Goal: Task Accomplishment & Management: Manage account settings

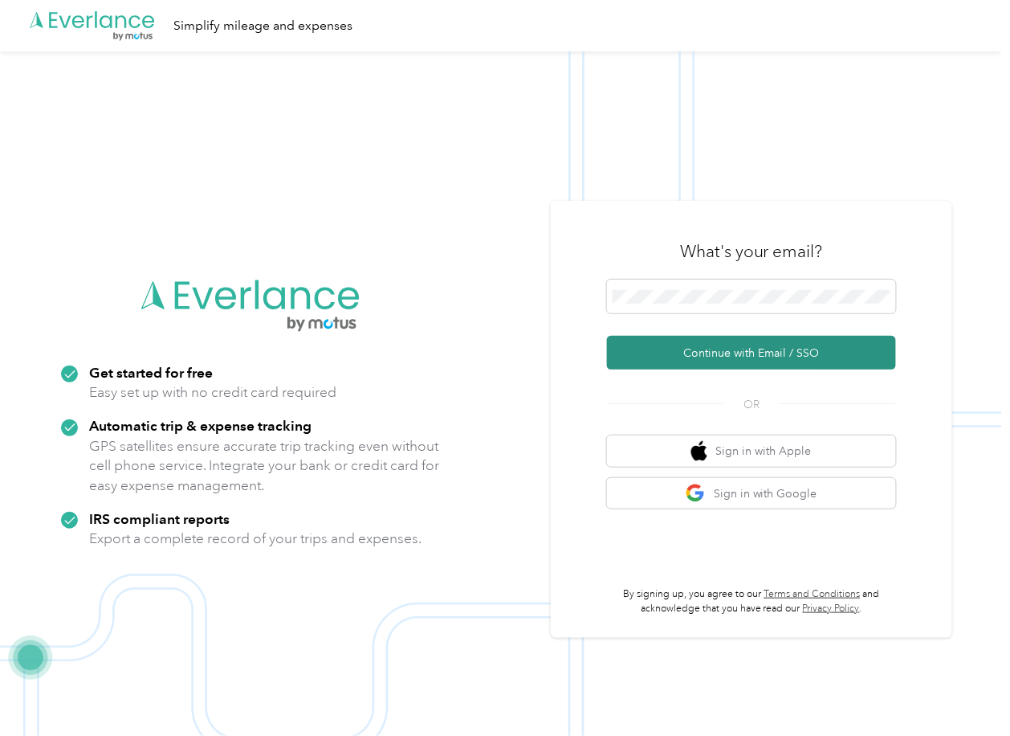
click at [656, 347] on button "Continue with Email / SSO" at bounding box center [751, 353] width 289 height 34
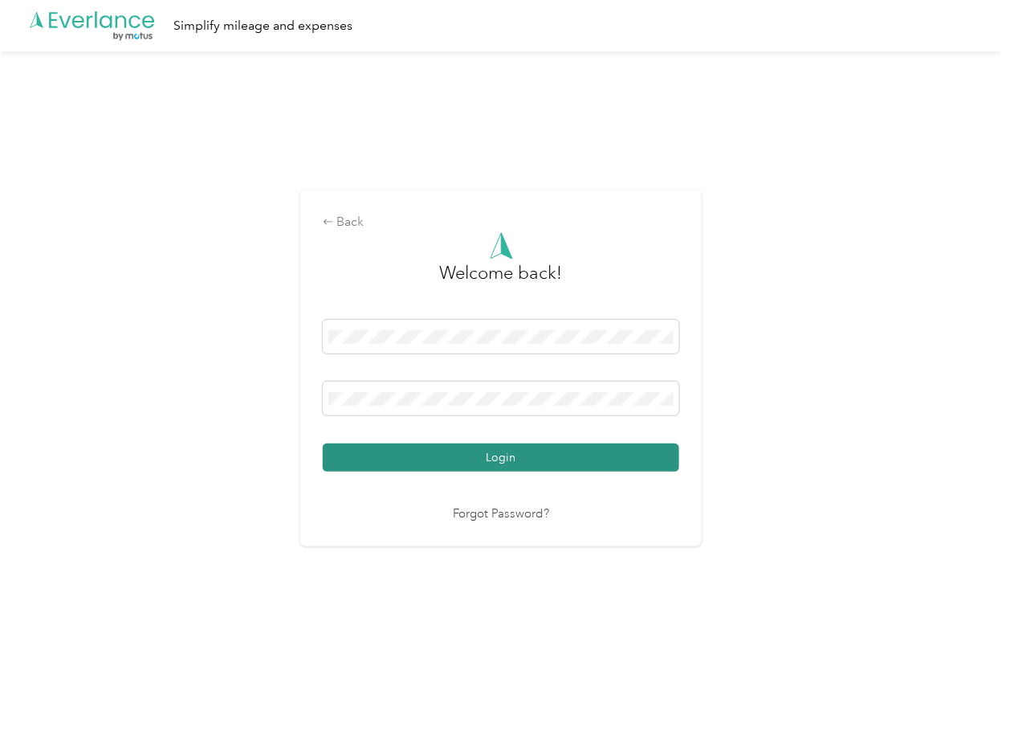
click at [388, 467] on button "Login" at bounding box center [501, 457] width 357 height 28
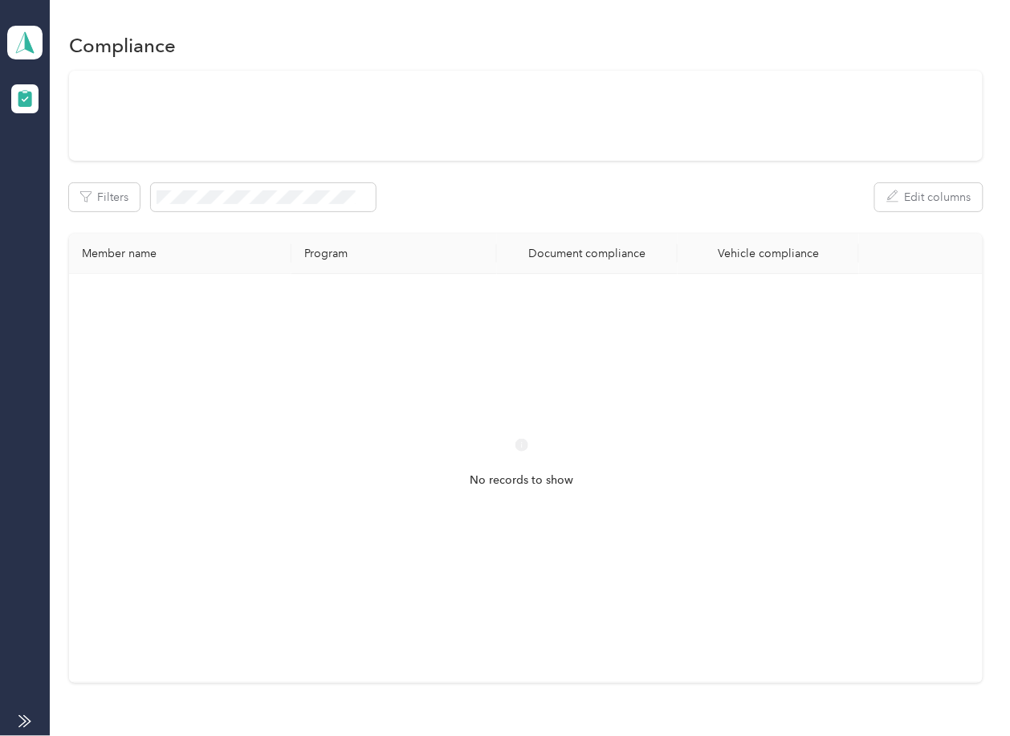
click at [507, 233] on div "Filters Edit columns Member name Program Document compliance Vehicle compliance…" at bounding box center [525, 377] width 913 height 612
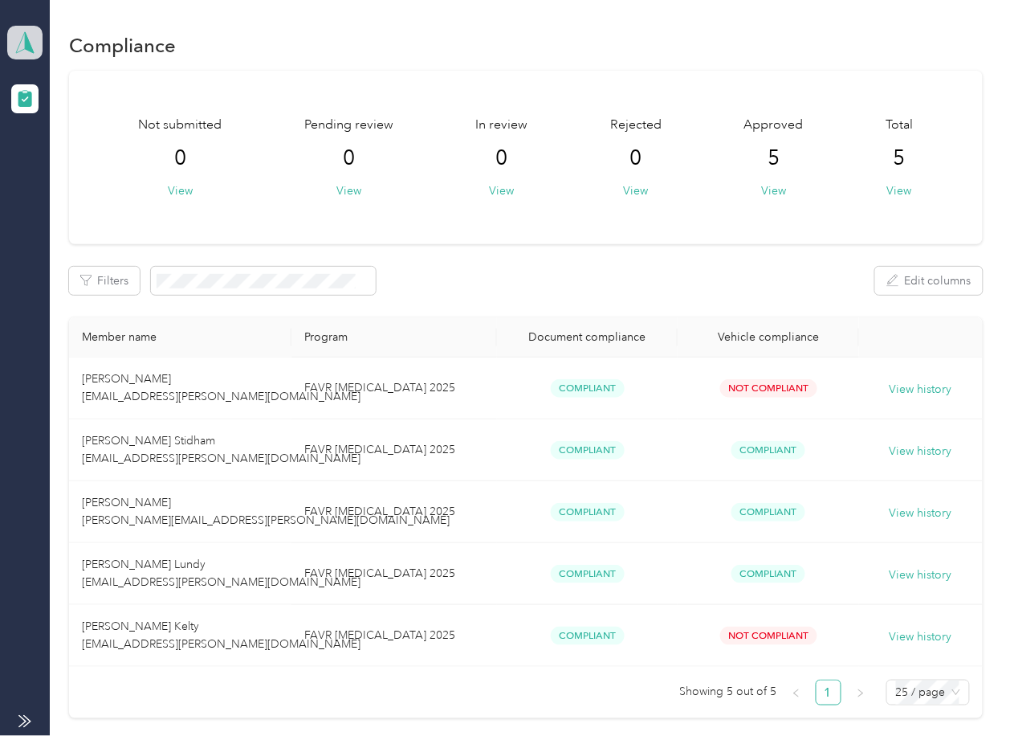
click at [17, 45] on icon at bounding box center [25, 42] width 24 height 22
click at [71, 160] on div "Log out" at bounding box center [52, 168] width 62 height 17
